Goal: Information Seeking & Learning: Learn about a topic

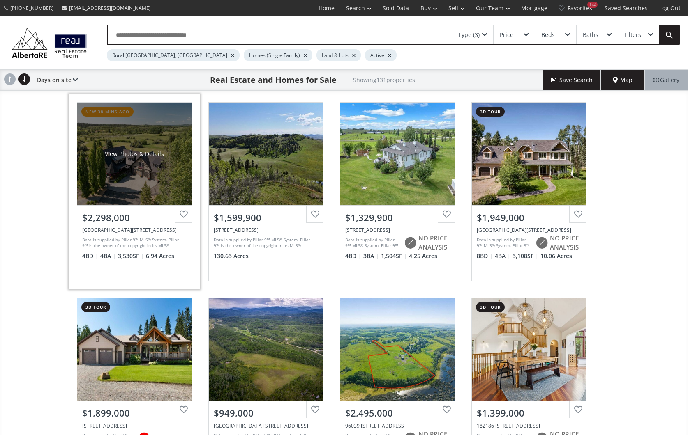
click at [132, 187] on div "View Photos & Details" at bounding box center [134, 154] width 114 height 103
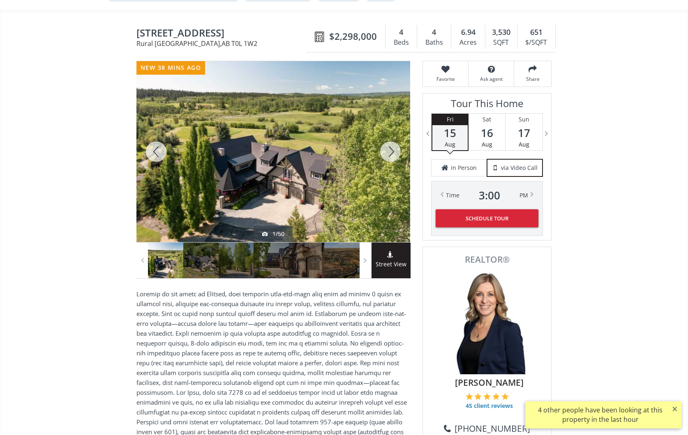
scroll to position [69, 0]
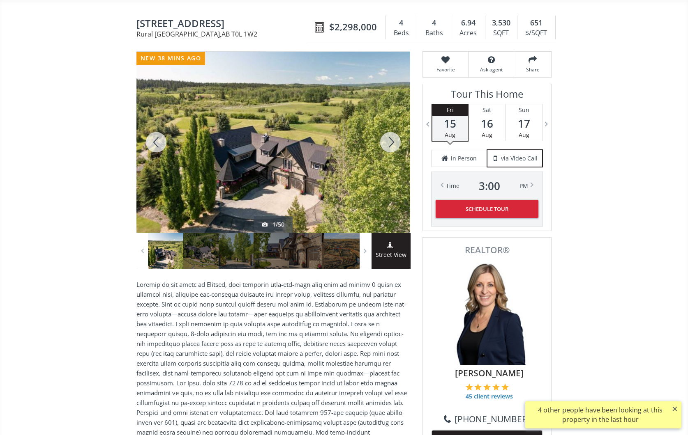
click at [393, 140] on div at bounding box center [389, 142] width 39 height 181
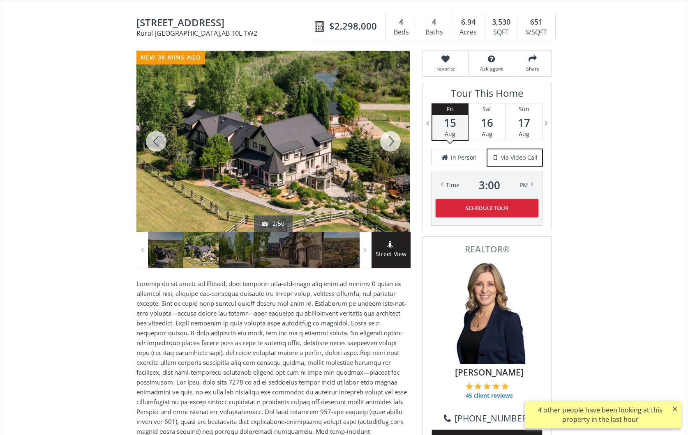
scroll to position [71, 0]
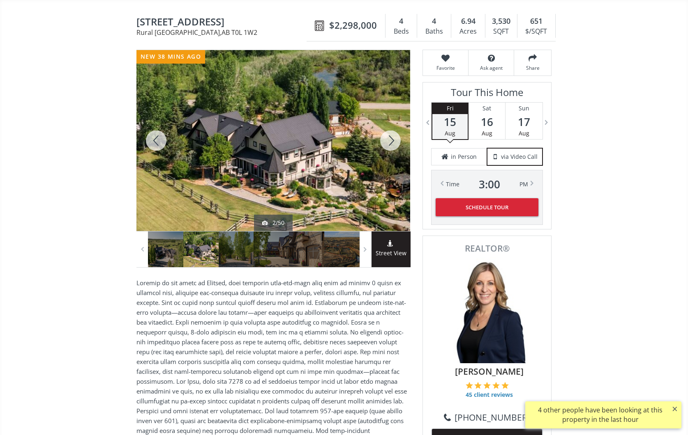
click at [393, 140] on div at bounding box center [389, 140] width 39 height 181
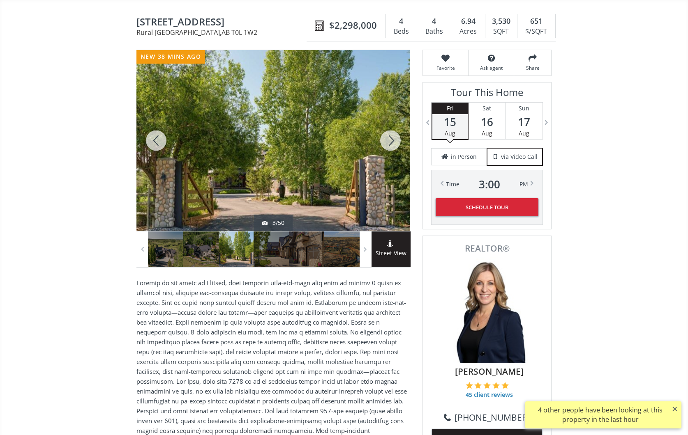
click at [393, 140] on div at bounding box center [389, 140] width 39 height 181
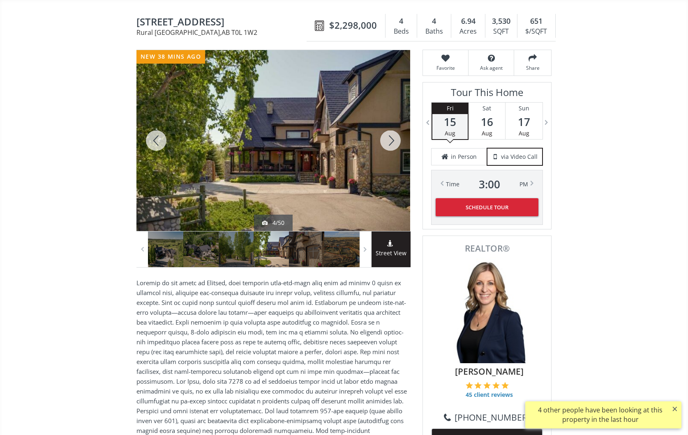
click at [393, 140] on div at bounding box center [389, 140] width 39 height 181
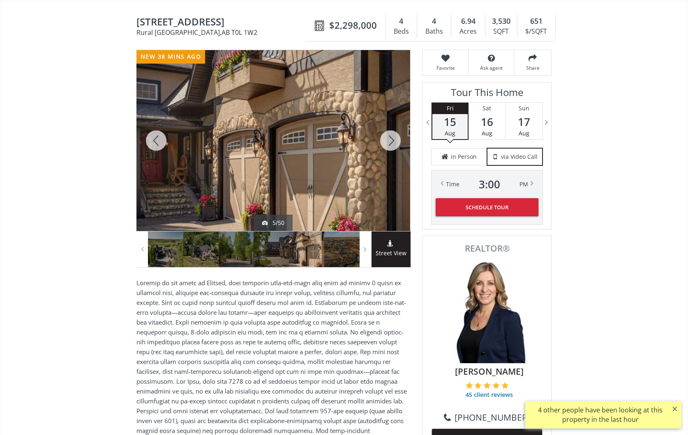
click at [393, 140] on div at bounding box center [389, 140] width 39 height 181
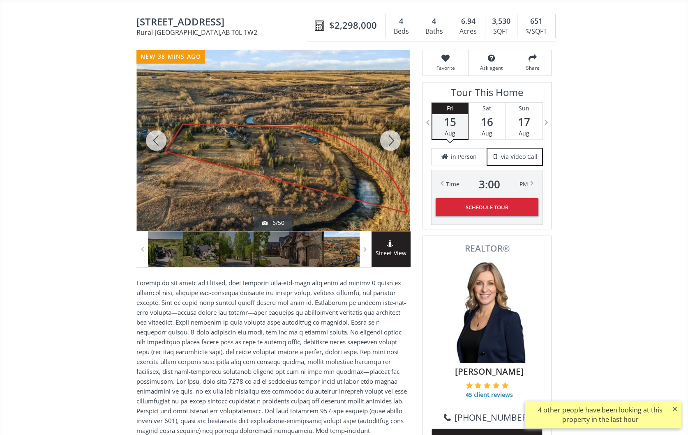
click at [393, 140] on div at bounding box center [389, 140] width 39 height 181
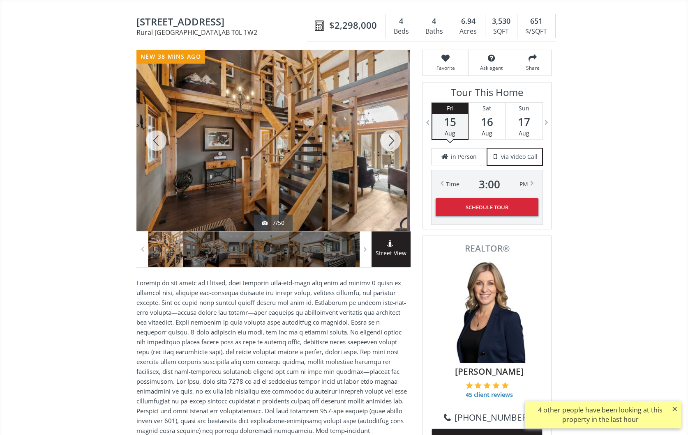
click at [155, 139] on div at bounding box center [155, 140] width 39 height 181
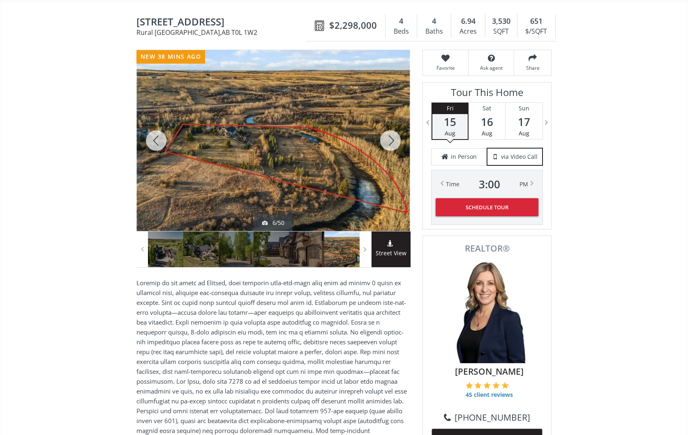
click at [390, 137] on div at bounding box center [389, 140] width 39 height 181
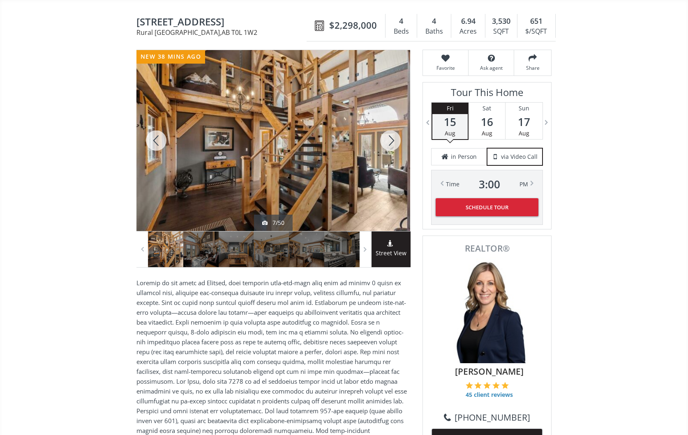
click at [391, 137] on div at bounding box center [389, 140] width 39 height 181
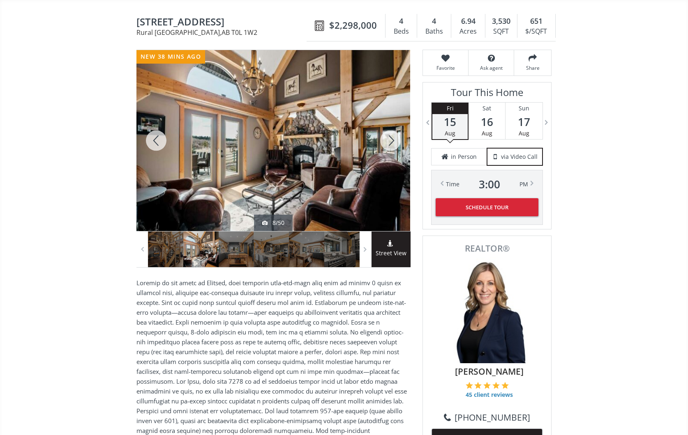
click at [391, 137] on div at bounding box center [389, 140] width 39 height 181
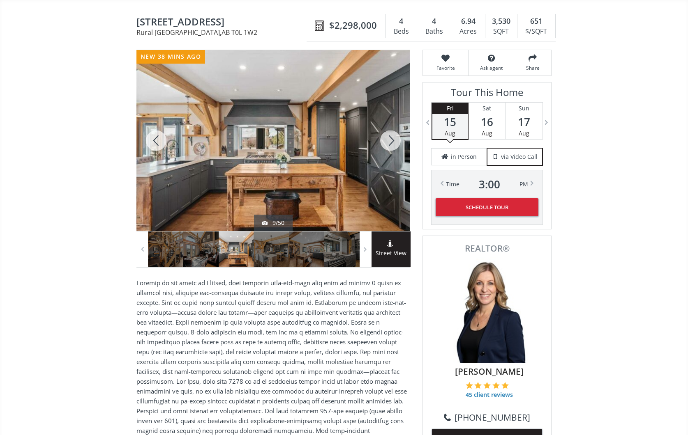
click at [391, 137] on div at bounding box center [389, 140] width 39 height 181
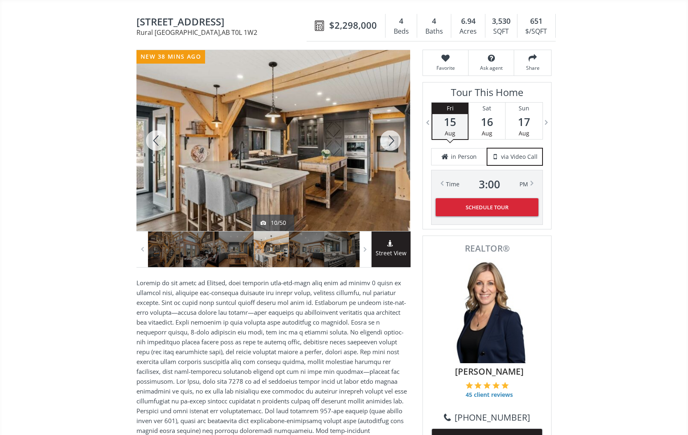
click at [391, 137] on div at bounding box center [389, 140] width 39 height 181
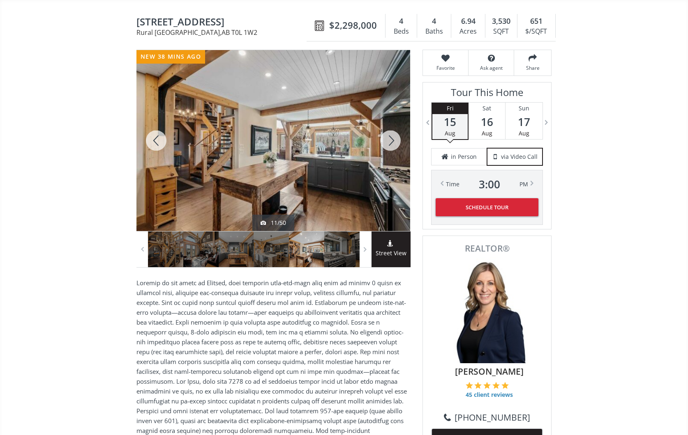
click at [391, 137] on div at bounding box center [389, 140] width 39 height 181
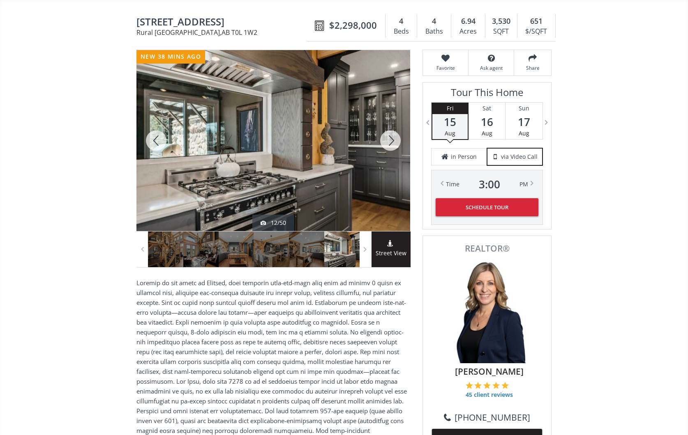
click at [391, 137] on div at bounding box center [389, 140] width 39 height 181
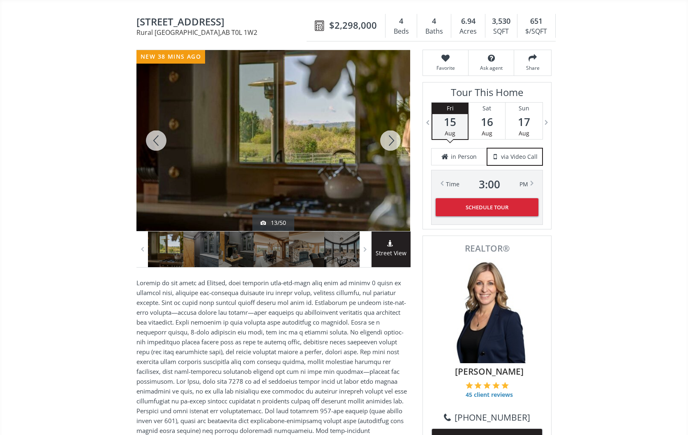
click at [391, 137] on div at bounding box center [389, 140] width 39 height 181
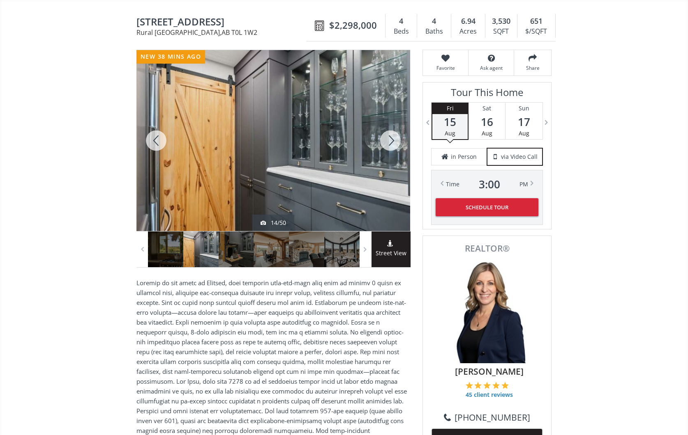
click at [391, 137] on div at bounding box center [389, 140] width 39 height 181
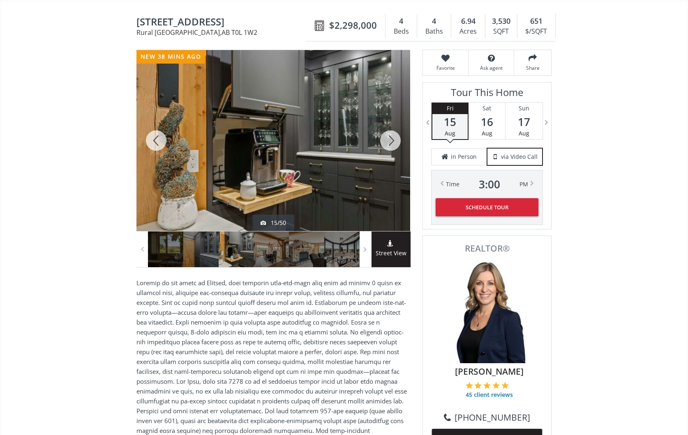
click at [391, 137] on div at bounding box center [389, 140] width 39 height 181
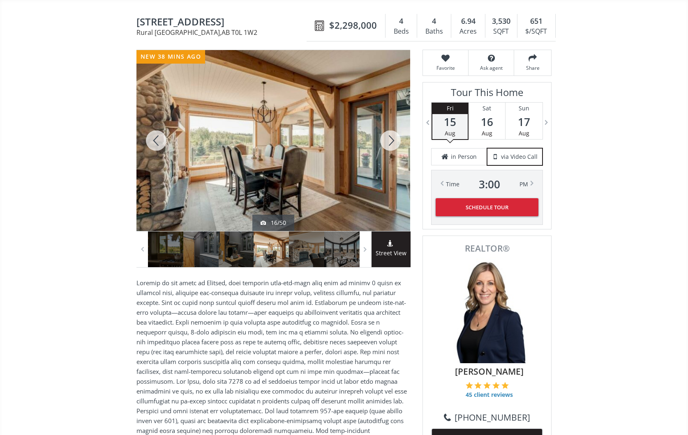
click at [391, 137] on div at bounding box center [389, 140] width 39 height 181
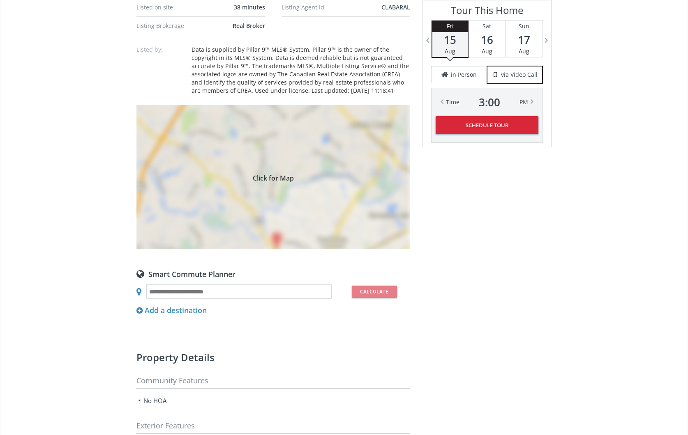
scroll to position [682, 0]
click at [303, 189] on div "Click for Map" at bounding box center [273, 176] width 274 height 144
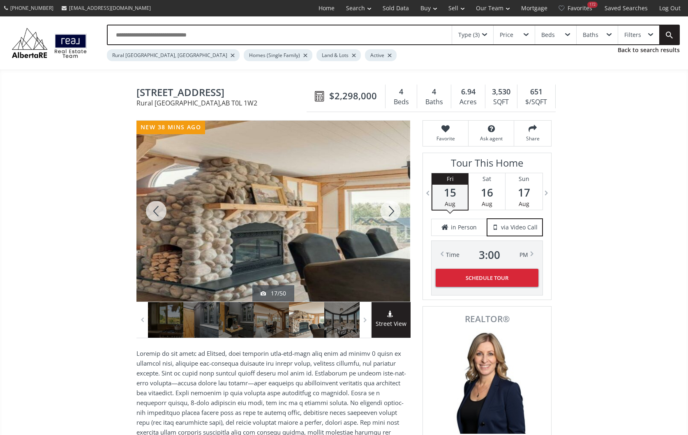
scroll to position [0, 0]
